Goal: Information Seeking & Learning: Learn about a topic

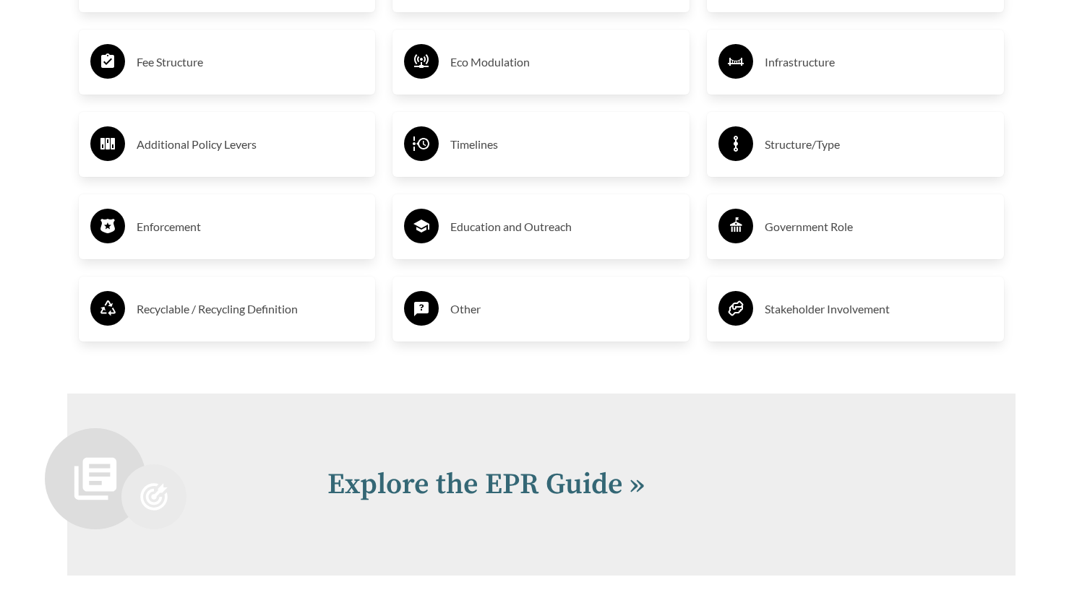
scroll to position [2750, 0]
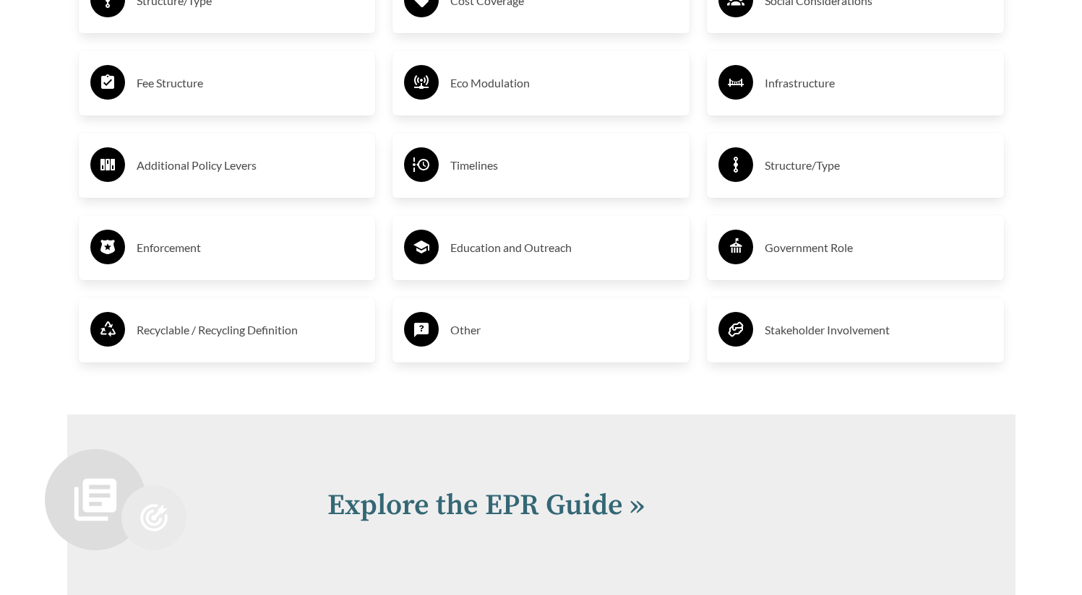
click at [182, 254] on h3 "Enforcement" at bounding box center [251, 247] width 228 height 23
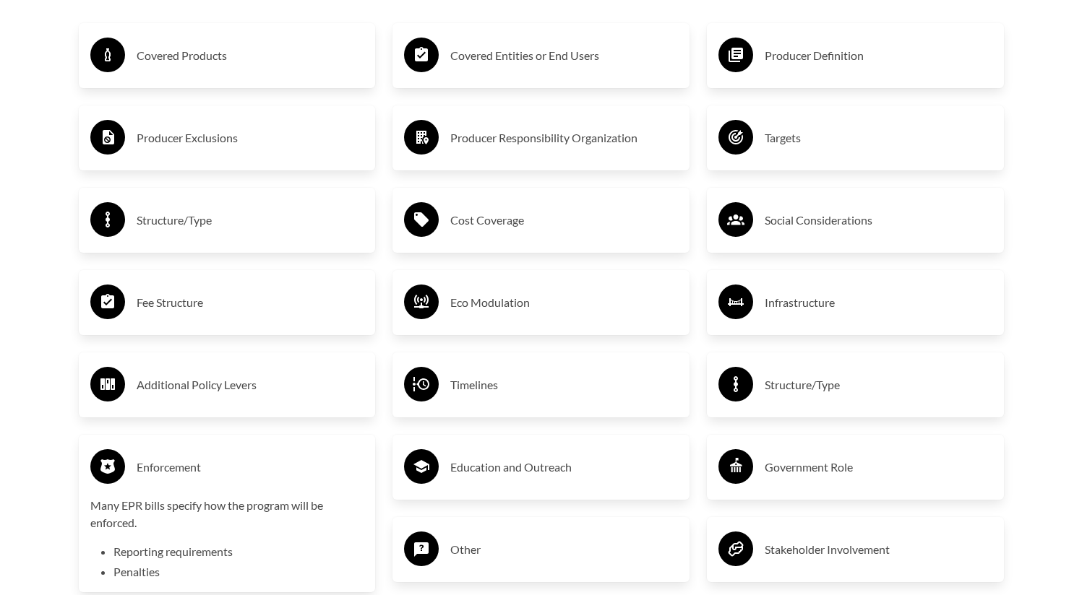
scroll to position [2504, 0]
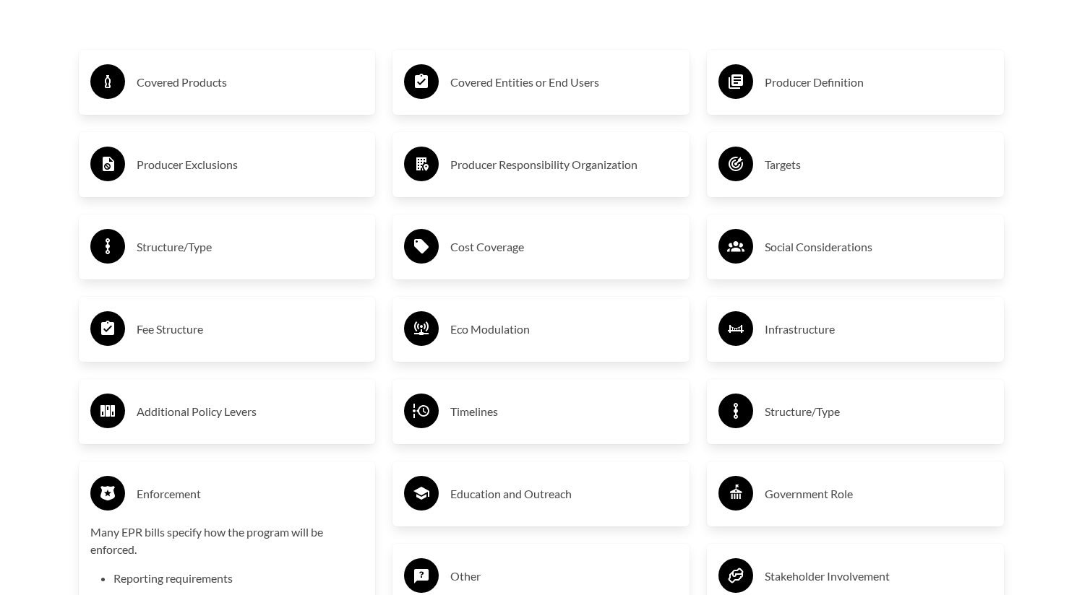
click at [185, 111] on div "Covered Products" at bounding box center [227, 82] width 297 height 65
click at [182, 94] on h3 "Covered Products" at bounding box center [251, 82] width 228 height 23
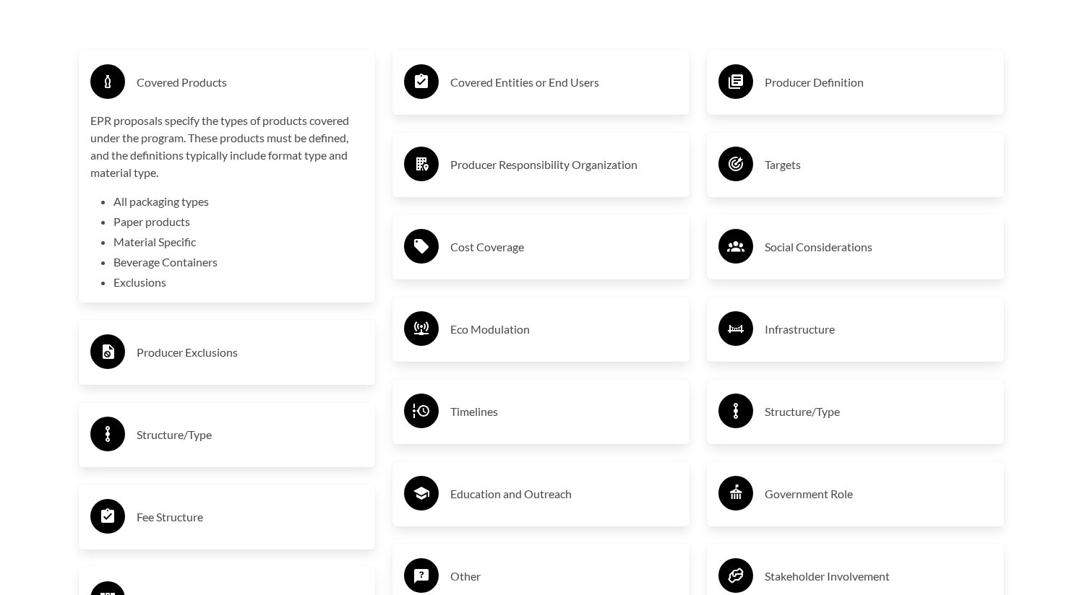
click at [195, 345] on h3 "Producer Exclusions" at bounding box center [251, 352] width 228 height 23
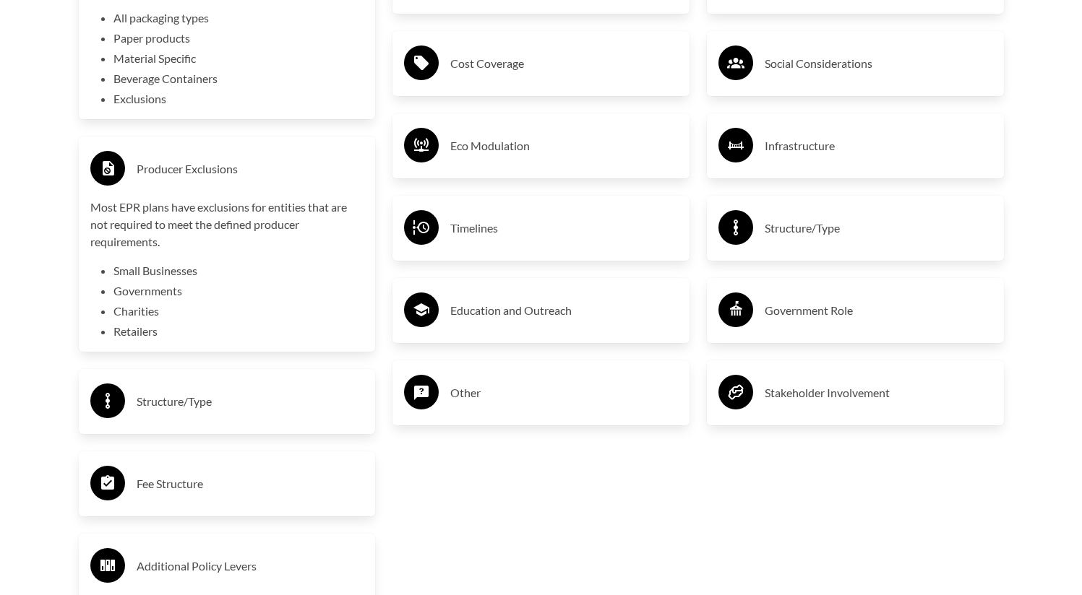
scroll to position [2688, 0]
click at [174, 272] on li "Small Businesses" at bounding box center [238, 270] width 251 height 17
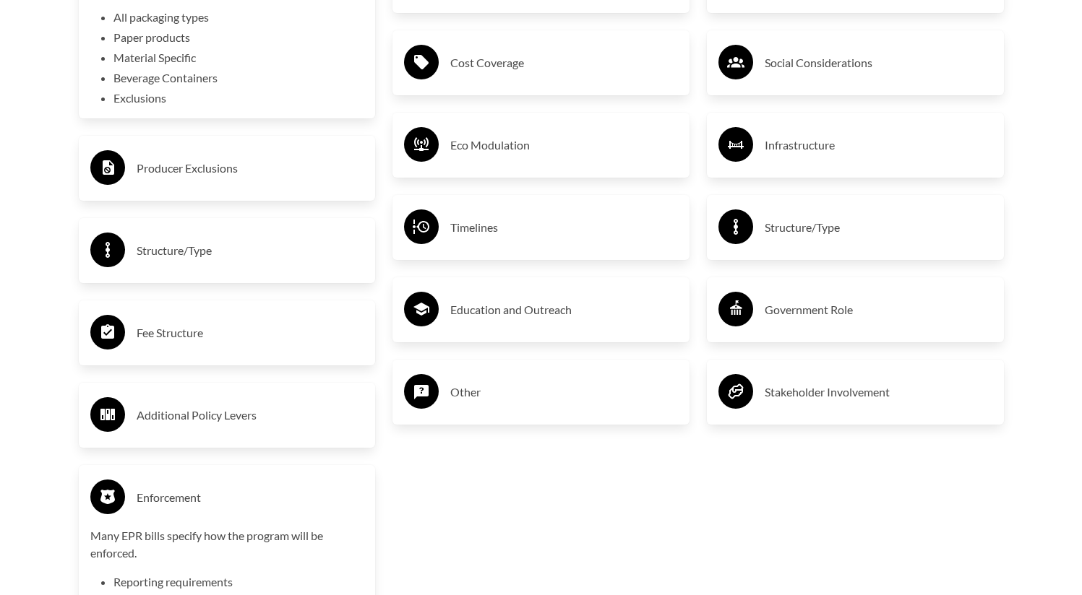
click at [176, 175] on h3 "Producer Exclusions" at bounding box center [251, 168] width 228 height 23
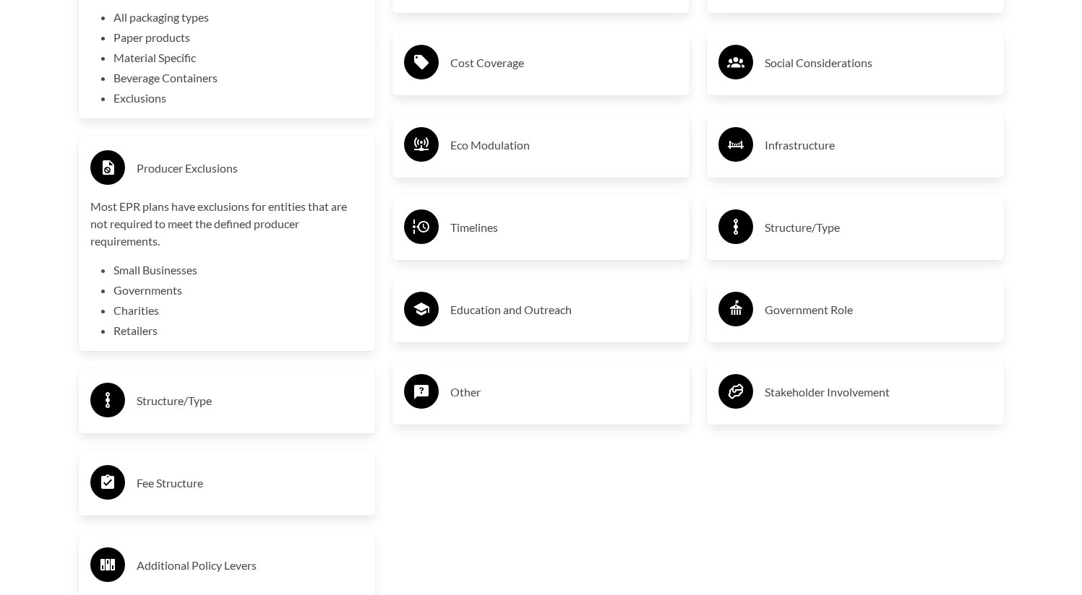
click at [175, 408] on h3 "Structure/Type" at bounding box center [251, 400] width 228 height 23
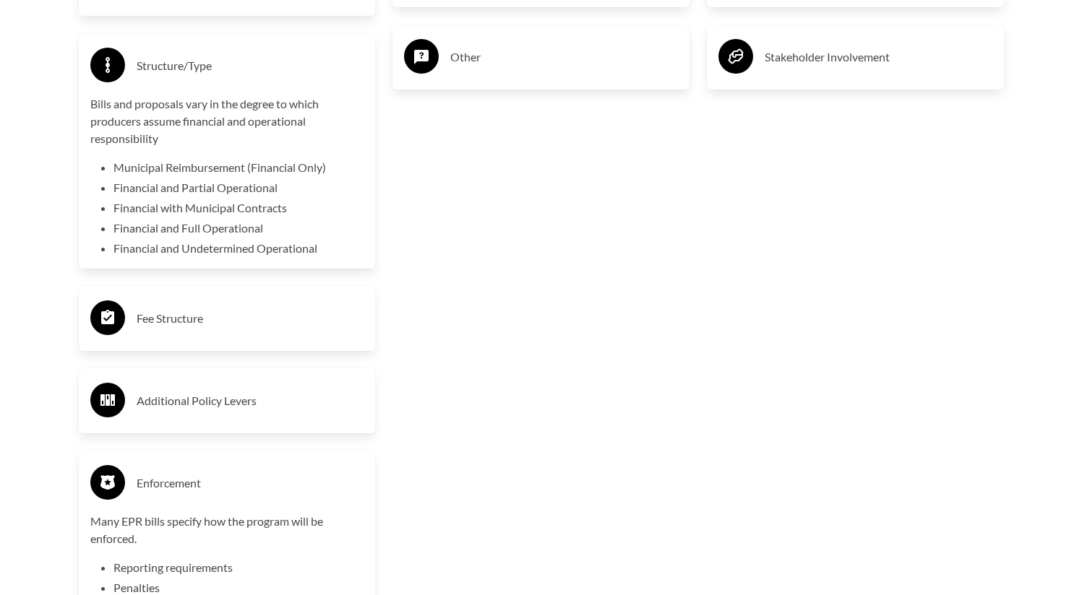
scroll to position [3042, 0]
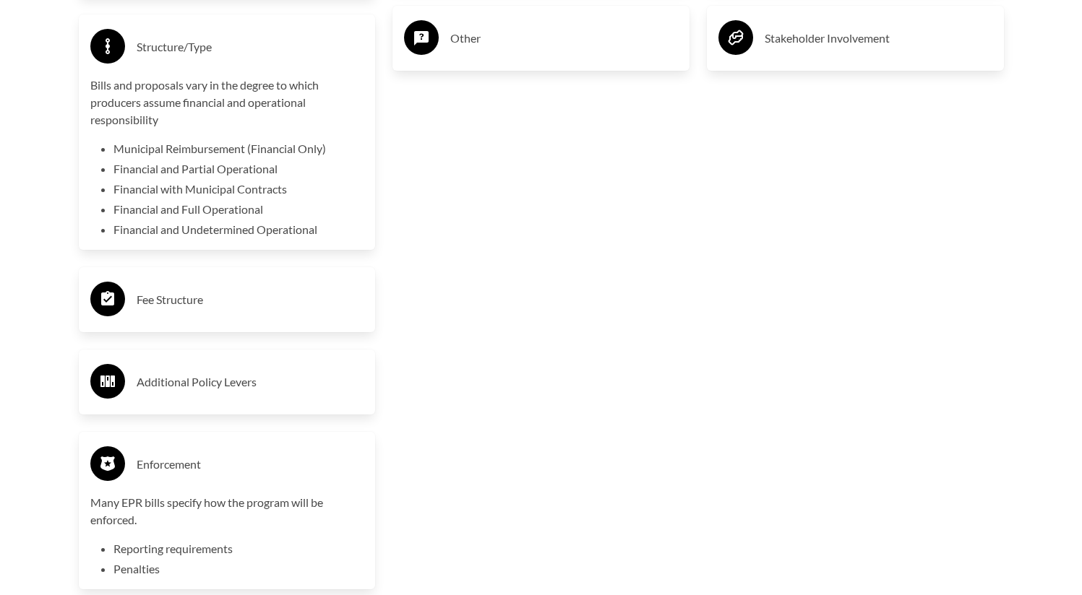
click at [176, 311] on h3 "Fee Structure" at bounding box center [251, 299] width 228 height 23
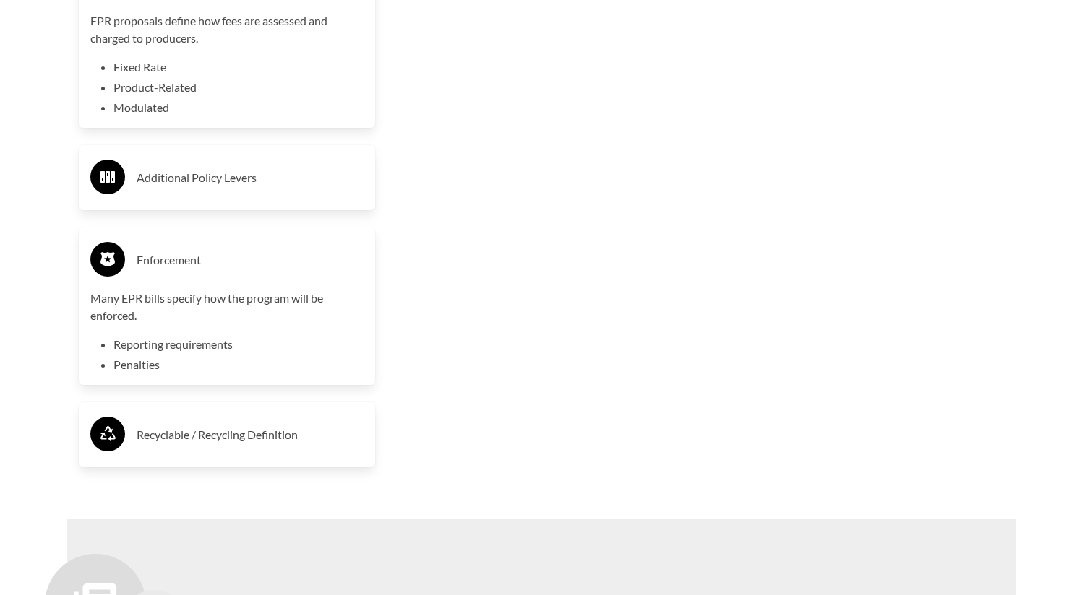
scroll to position [3387, 0]
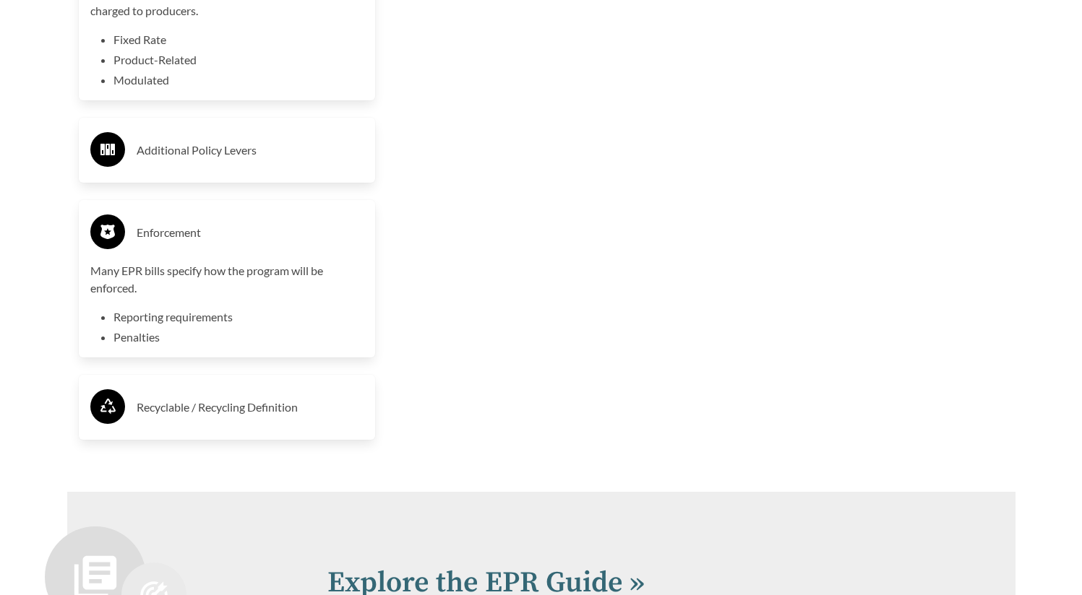
click at [171, 162] on h3 "Additional Policy Levers" at bounding box center [251, 150] width 228 height 23
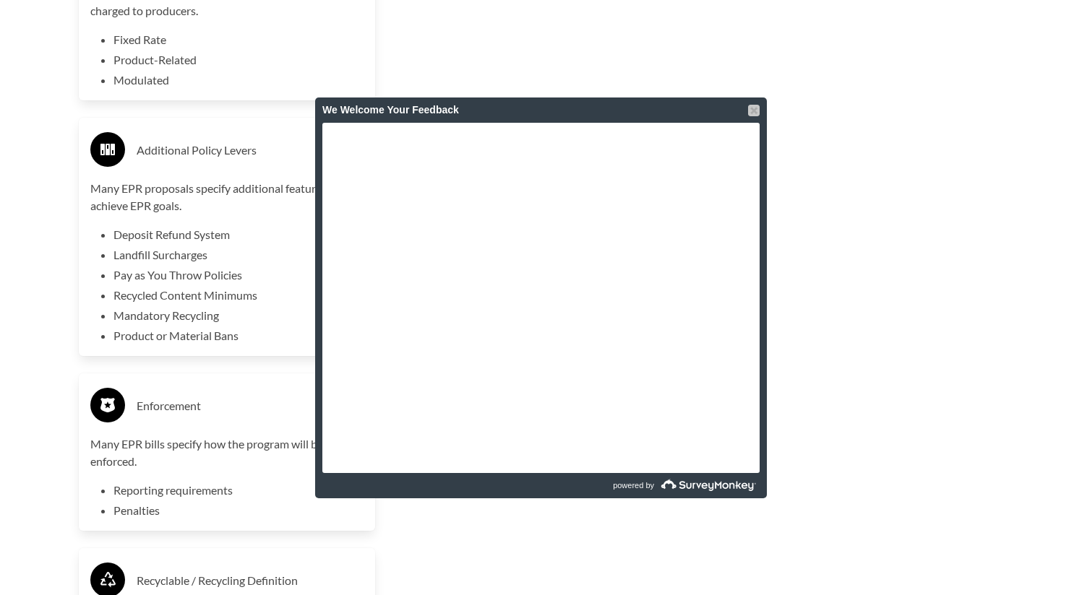
click at [750, 114] on div at bounding box center [754, 111] width 12 height 12
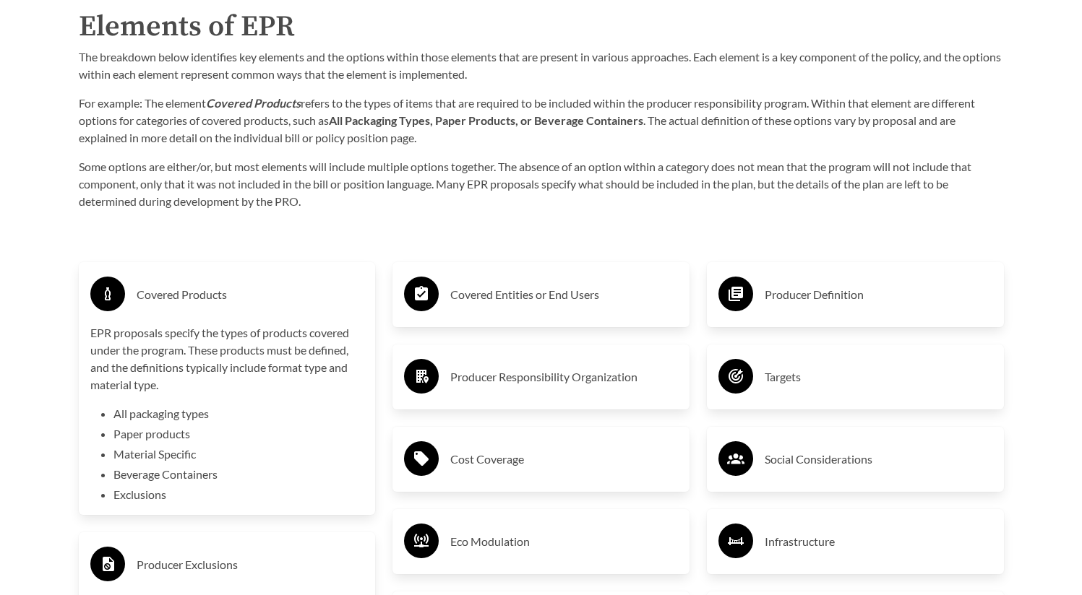
scroll to position [2285, 0]
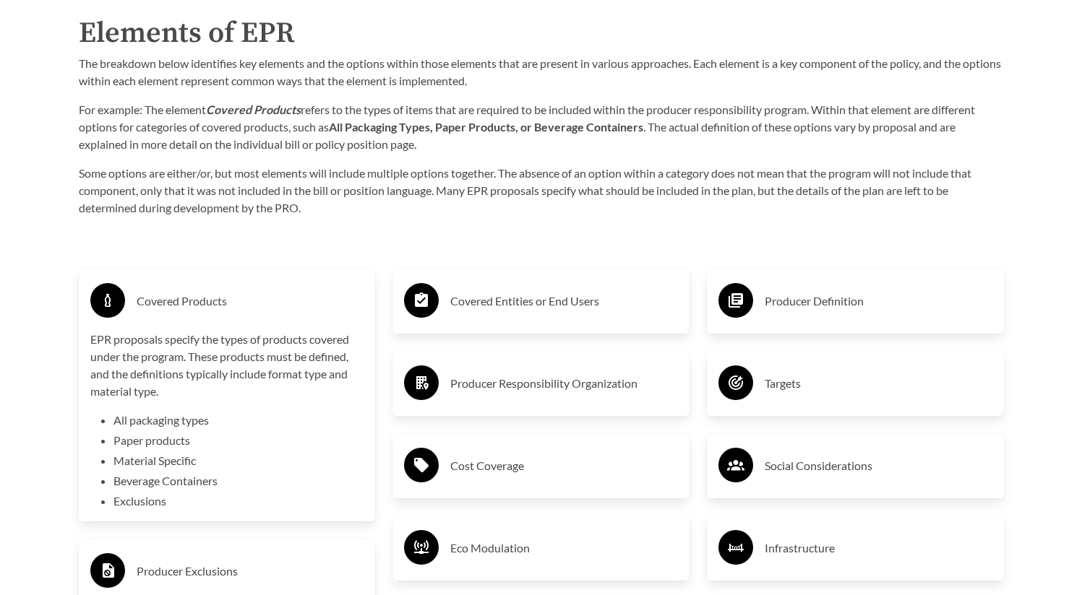
click at [751, 397] on icon at bounding box center [735, 383] width 35 height 35
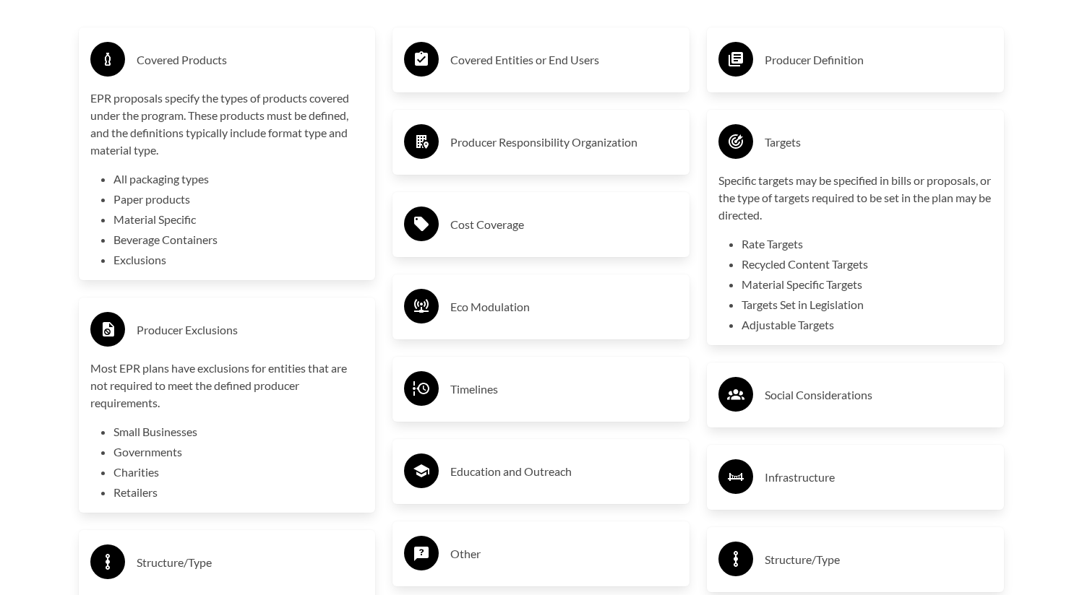
scroll to position [2594, 0]
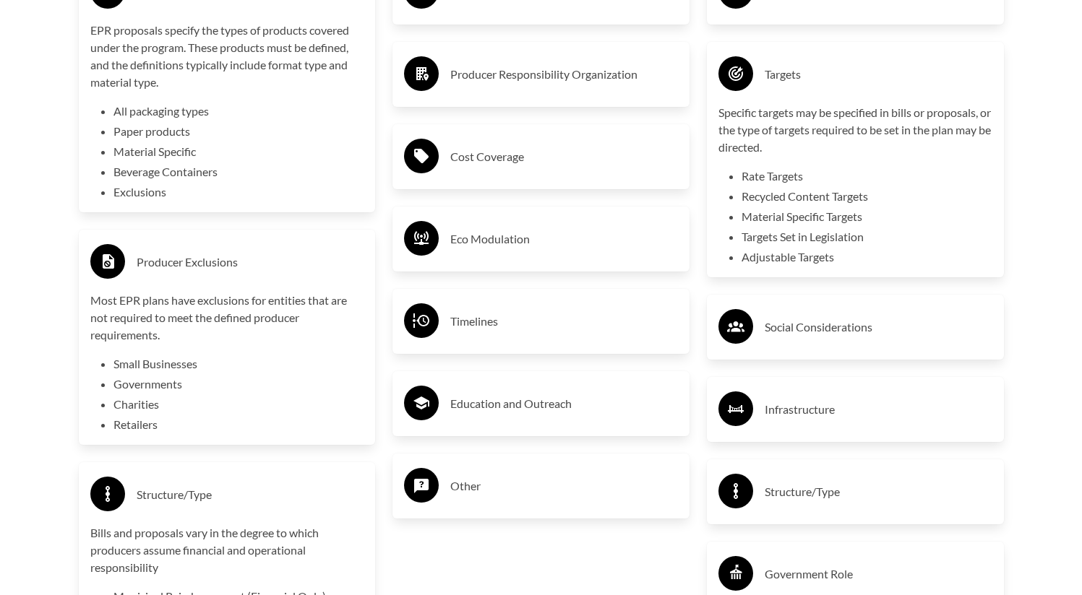
click at [747, 419] on circle at bounding box center [735, 409] width 35 height 35
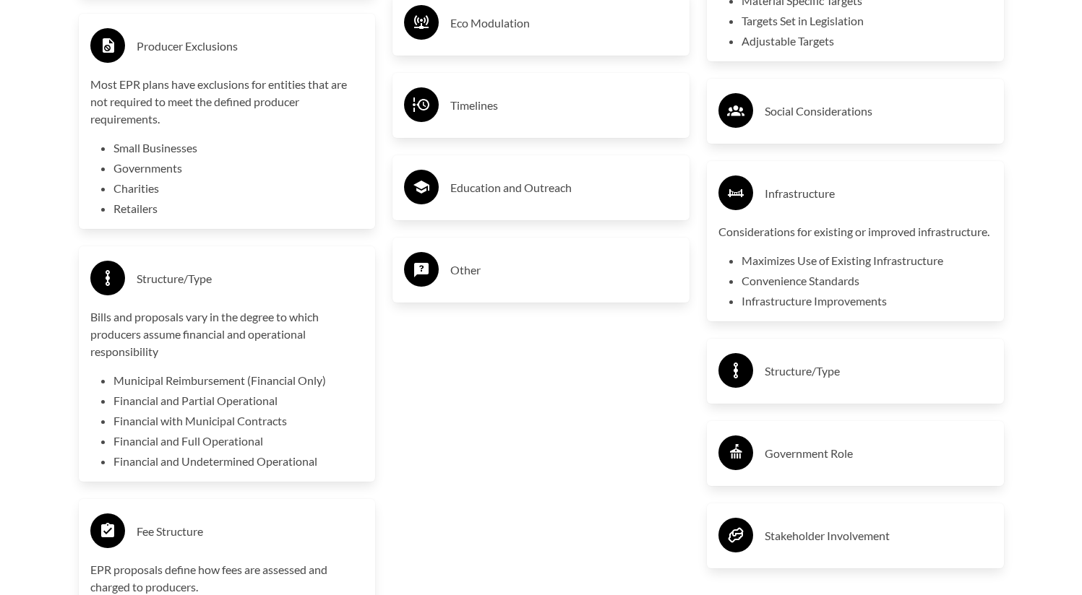
scroll to position [2902, 0]
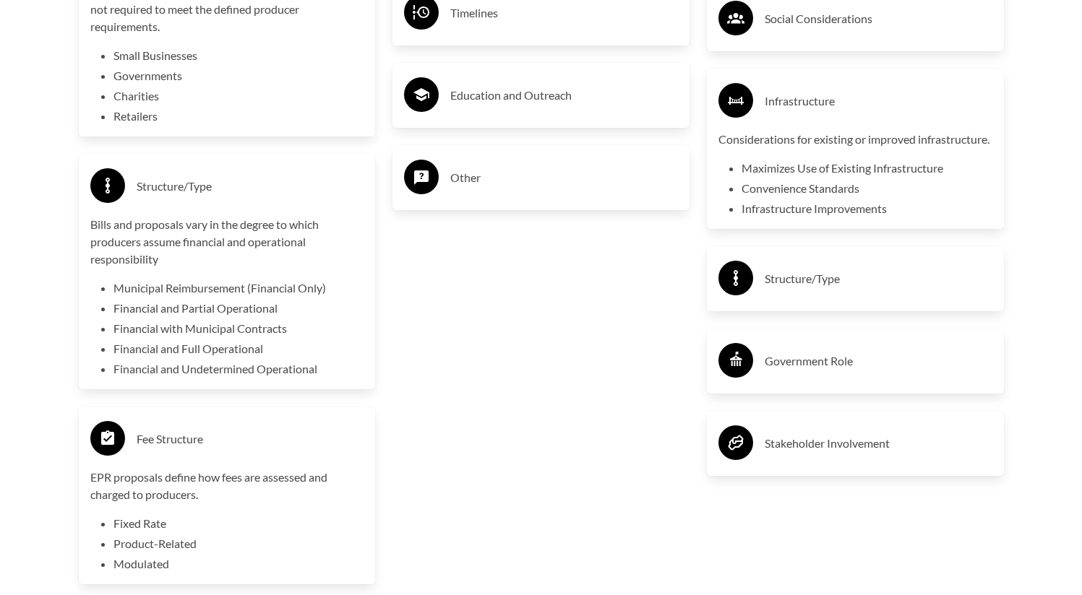
click at [760, 382] on div "Government Role" at bounding box center [855, 361] width 274 height 42
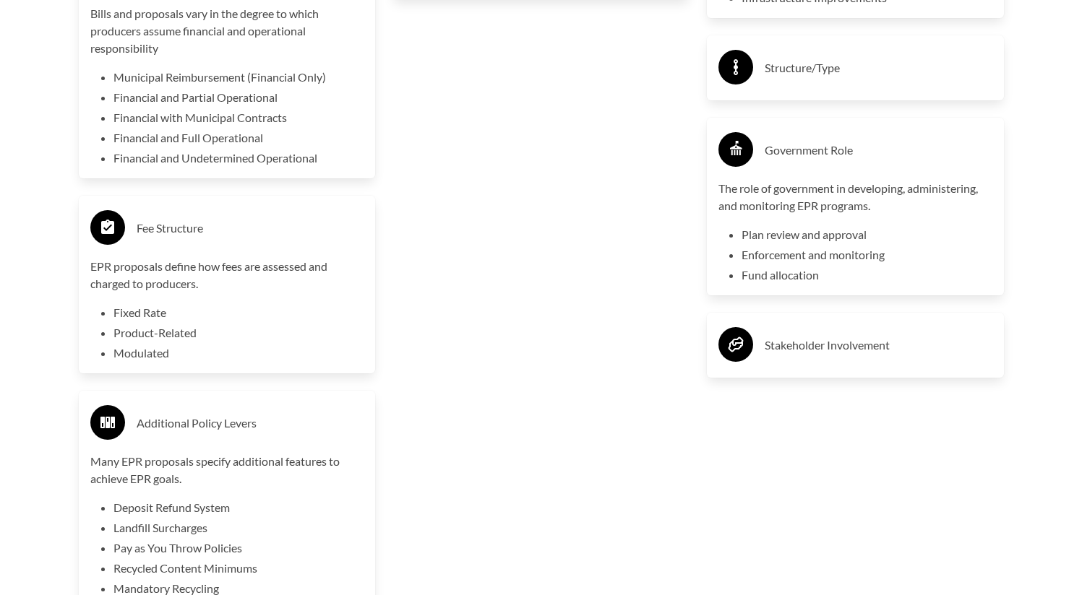
scroll to position [3141, 0]
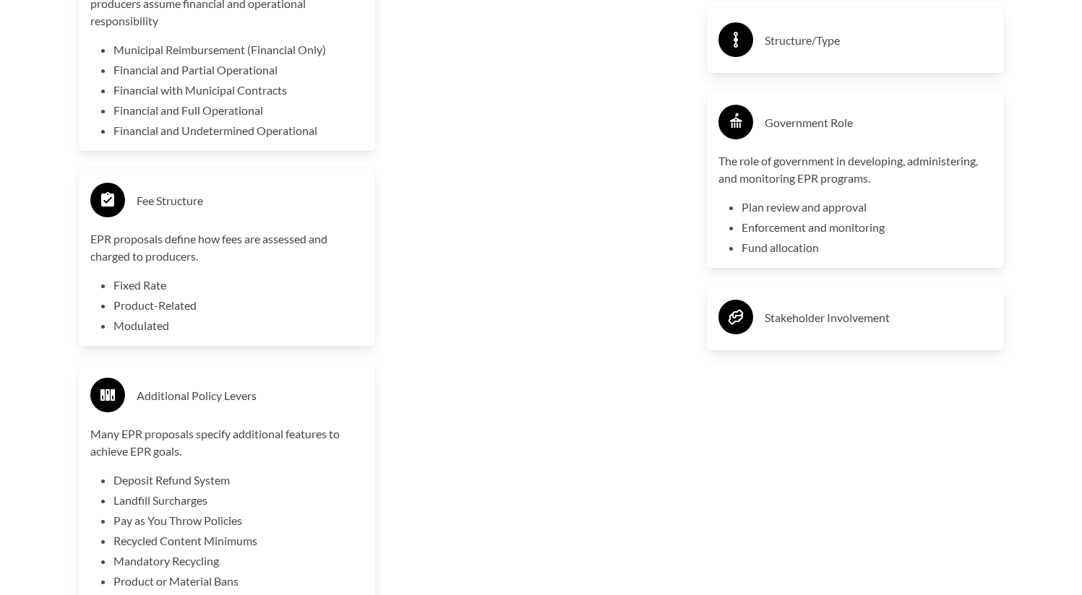
click at [741, 321] on icon at bounding box center [735, 317] width 35 height 35
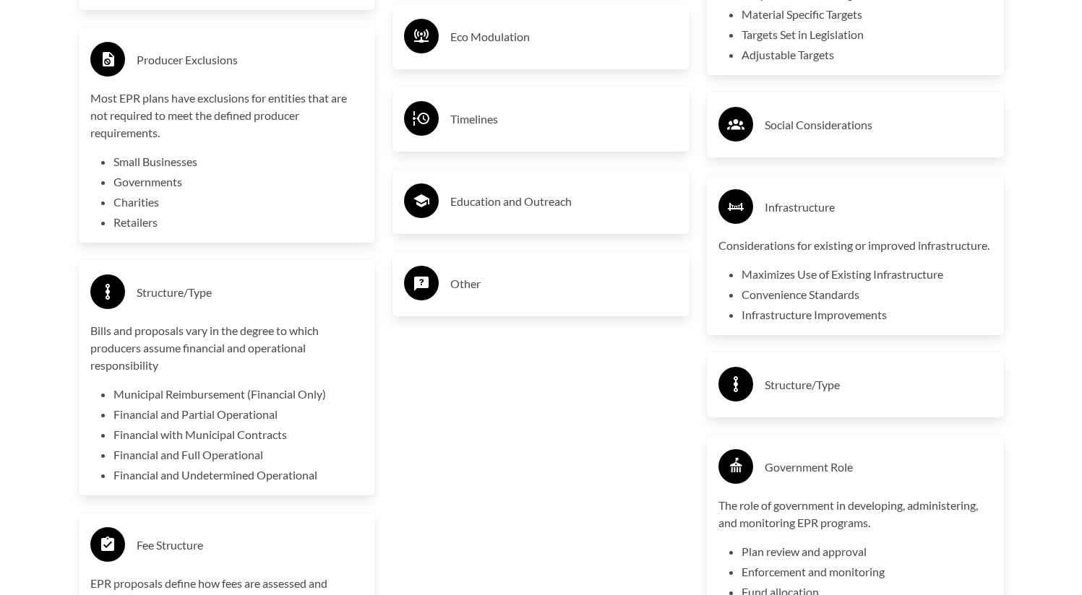
scroll to position [2790, 0]
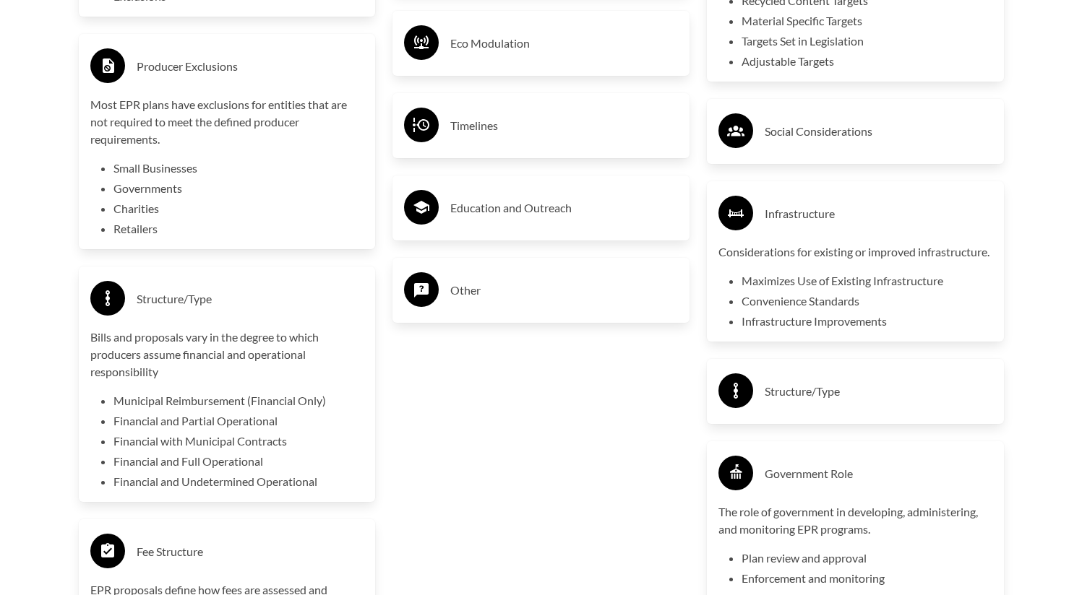
click at [461, 215] on h3 "Education and Outreach" at bounding box center [564, 208] width 228 height 23
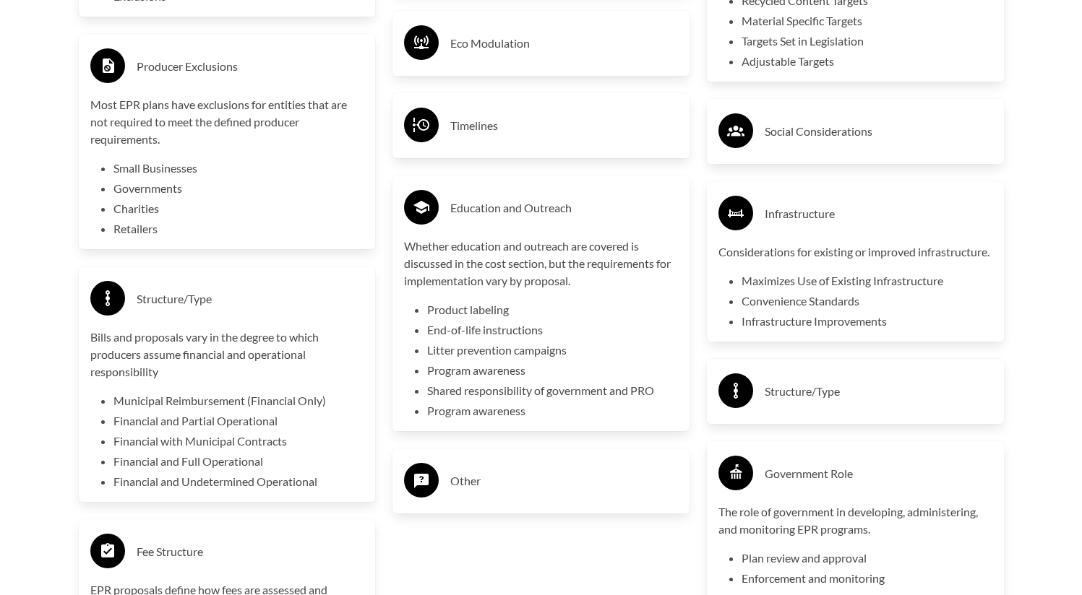
click at [451, 118] on h3 "Timelines" at bounding box center [564, 125] width 228 height 23
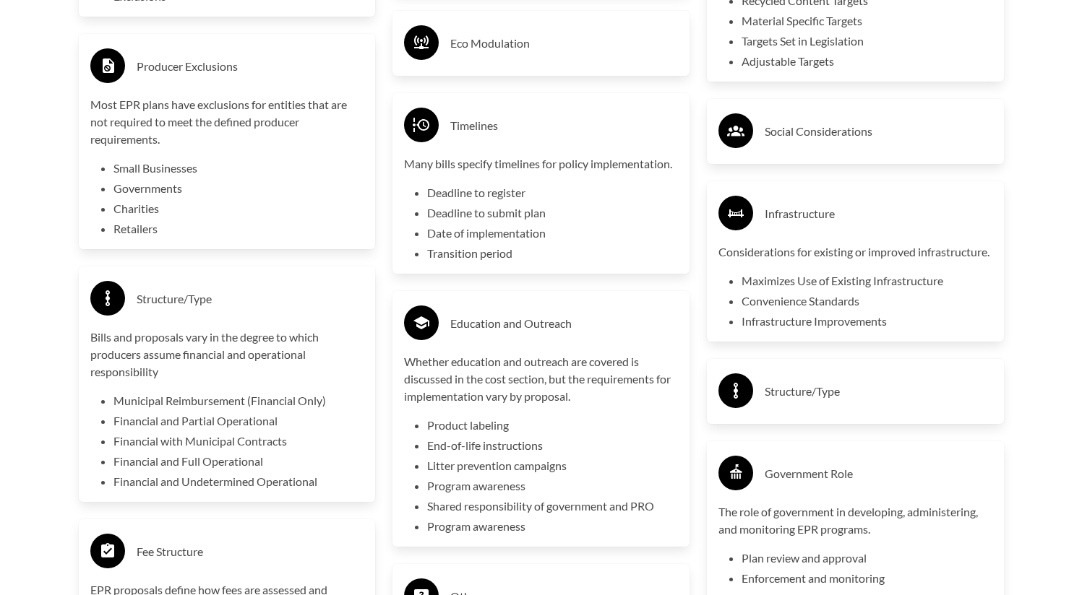
click at [467, 61] on div "Eco Modulation" at bounding box center [541, 43] width 274 height 42
